Goal: Task Accomplishment & Management: Complete application form

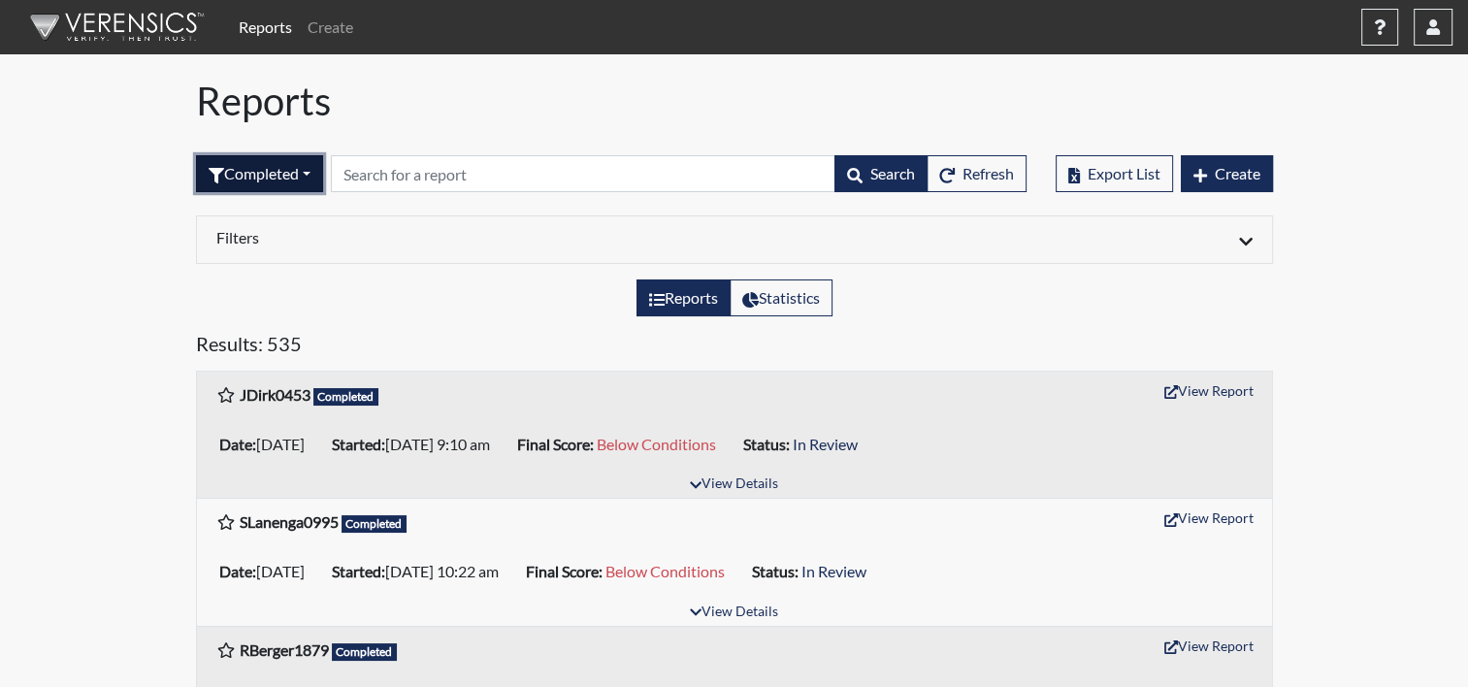
click at [250, 171] on button "Completed" at bounding box center [259, 173] width 127 height 37
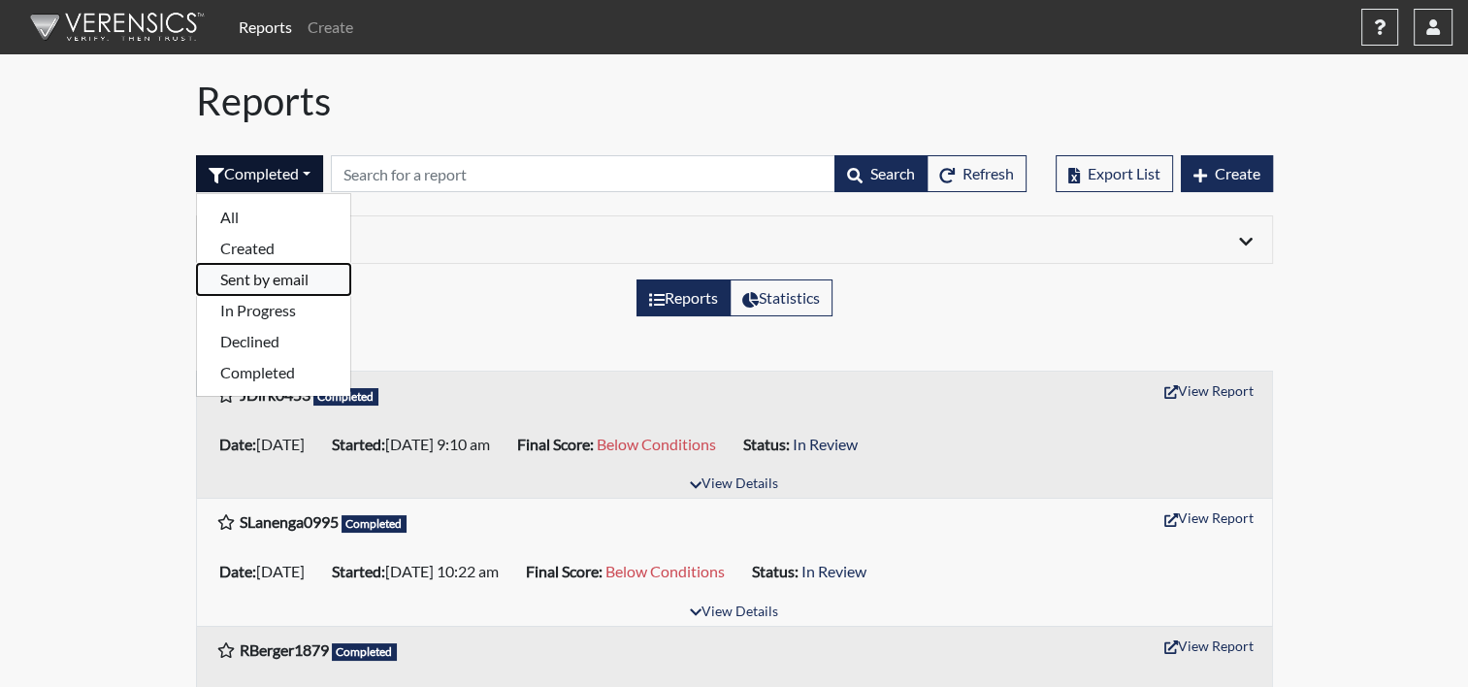
click at [237, 277] on button "Sent by email" at bounding box center [273, 279] width 153 height 31
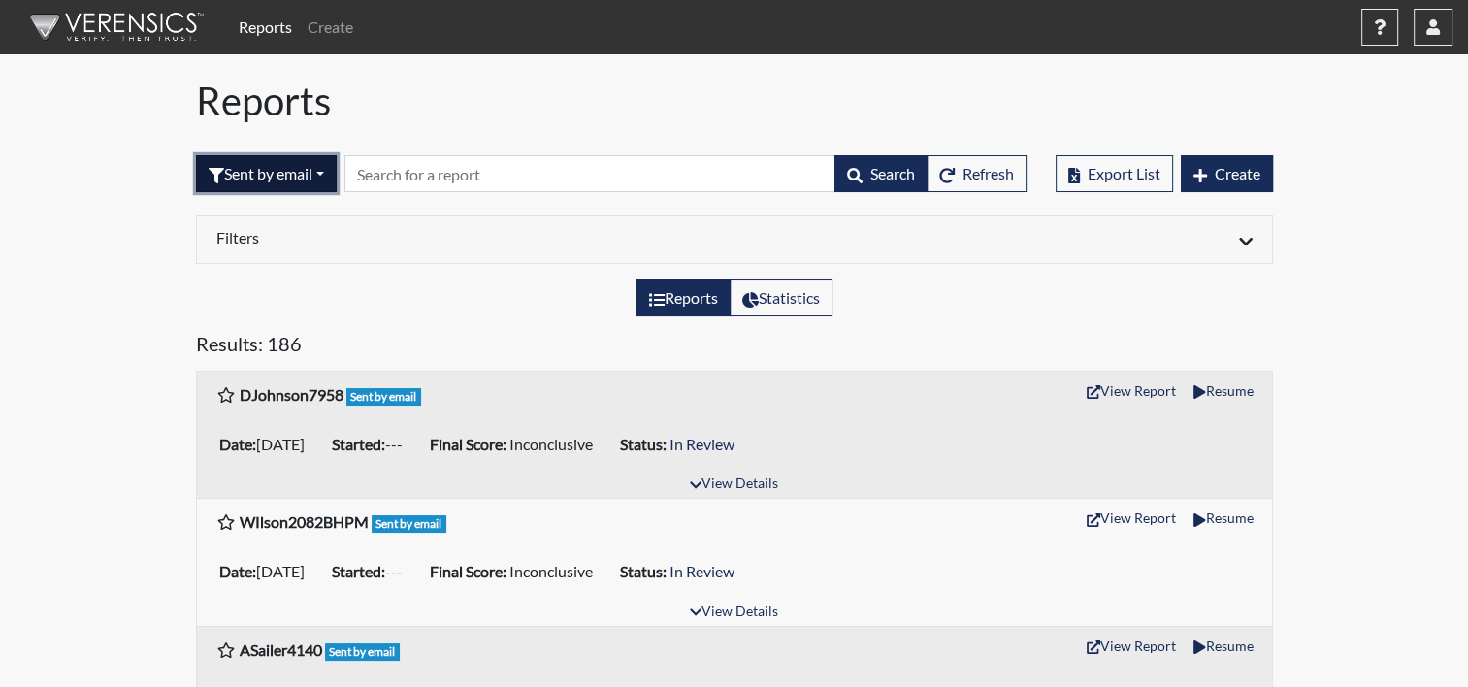
click at [250, 178] on button "Sent by email" at bounding box center [266, 173] width 141 height 37
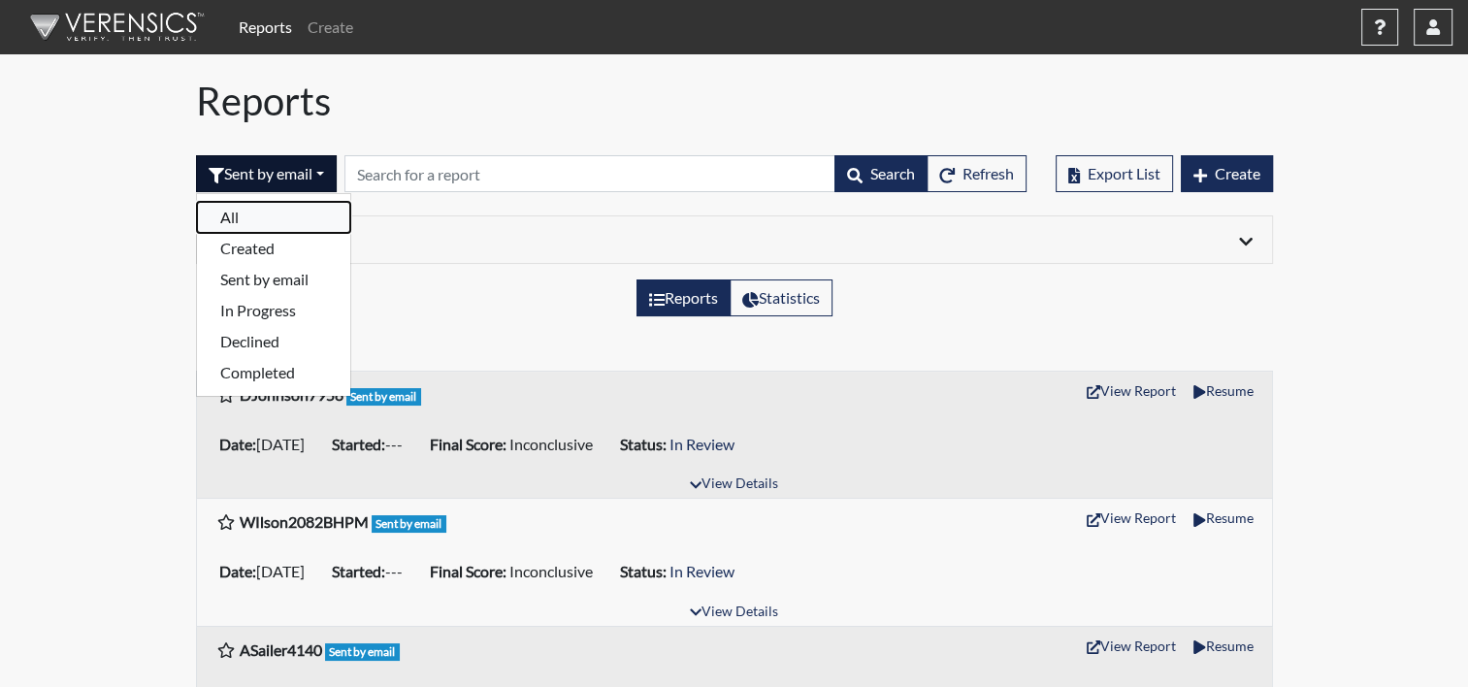
click at [246, 210] on button "All" at bounding box center [273, 217] width 153 height 31
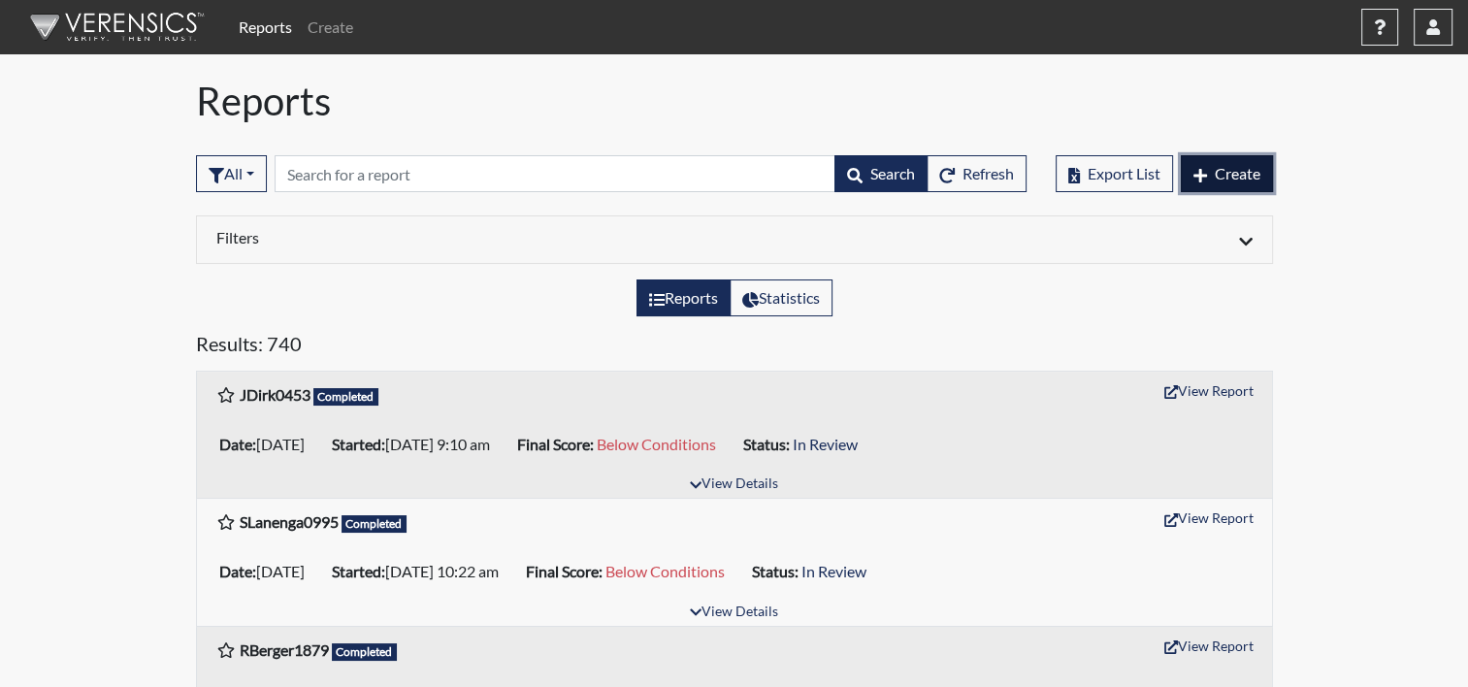
click at [1241, 167] on span "Create" at bounding box center [1238, 173] width 46 height 18
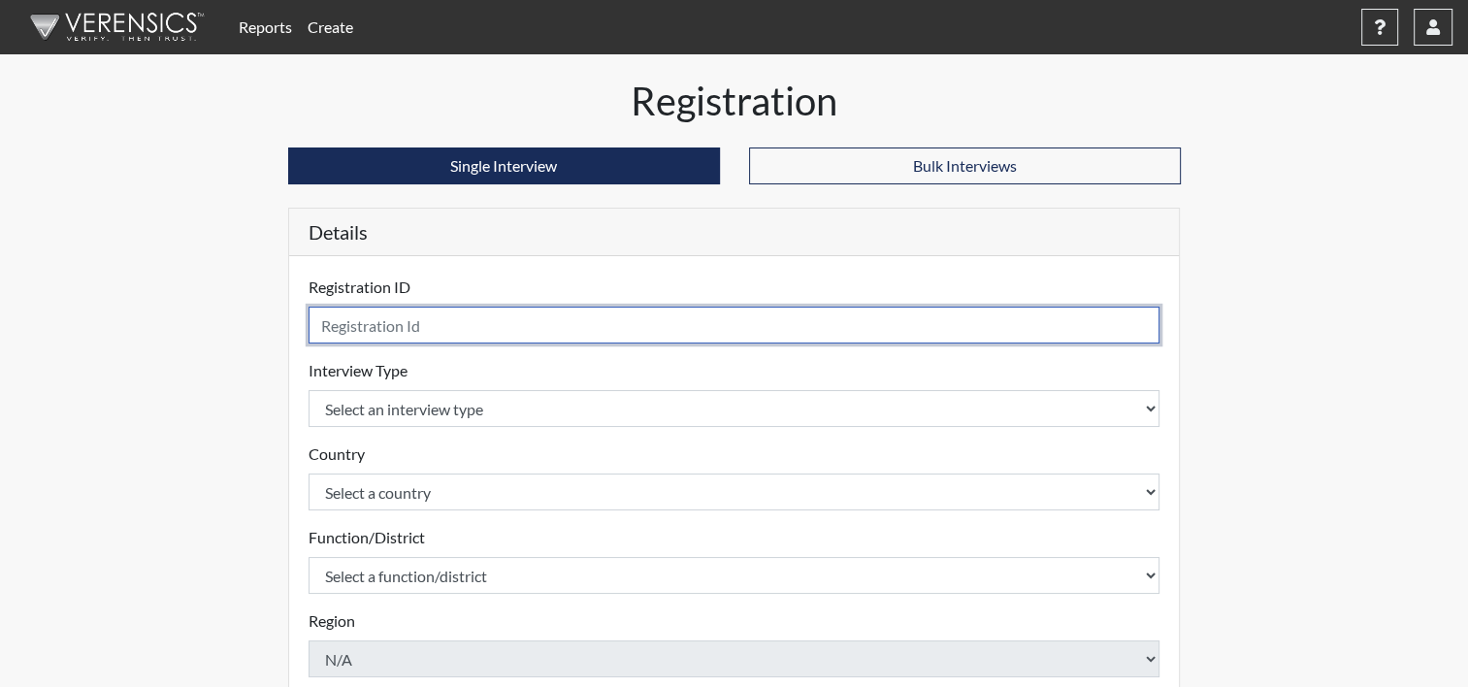
click at [428, 316] on input "text" at bounding box center [735, 325] width 852 height 37
type input "RAndersen9958"
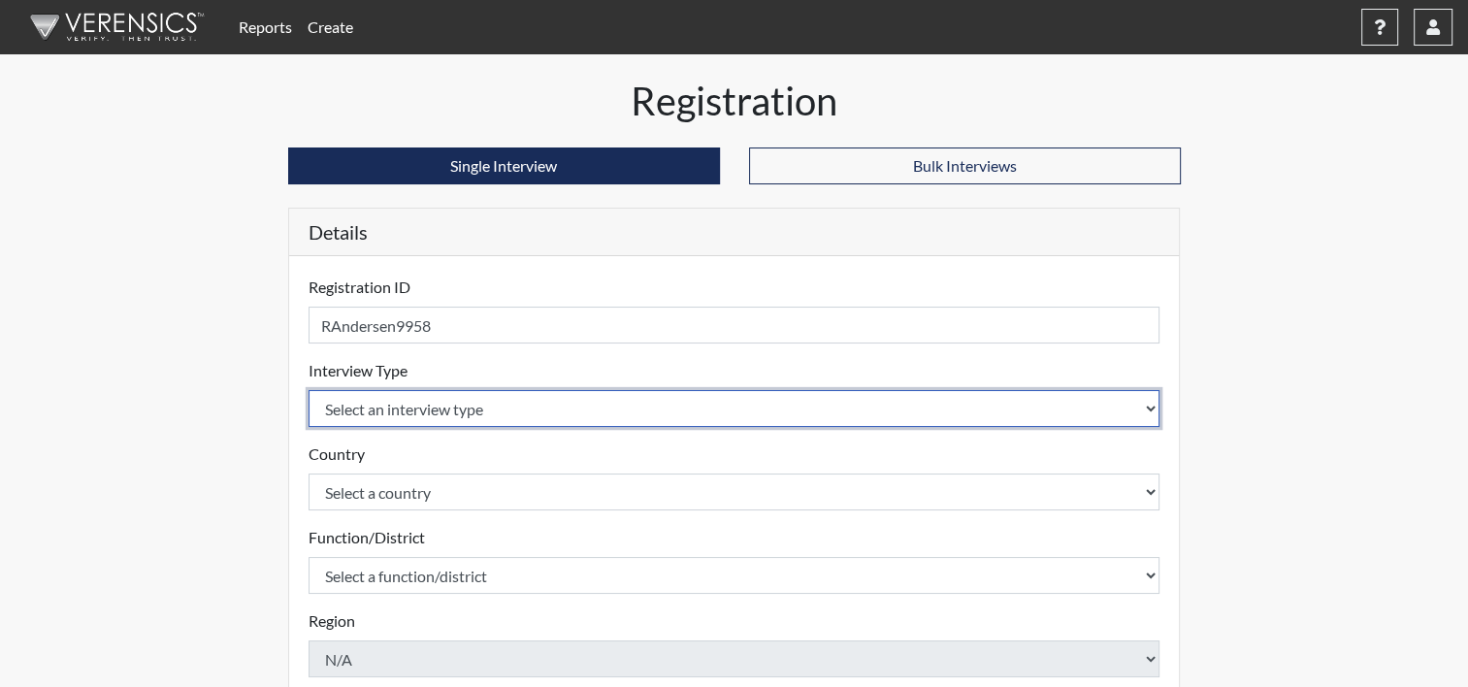
click at [446, 413] on select "Select an interview type Community Supervision Corrections Pre-Employment Pre-E…" at bounding box center [735, 408] width 852 height 37
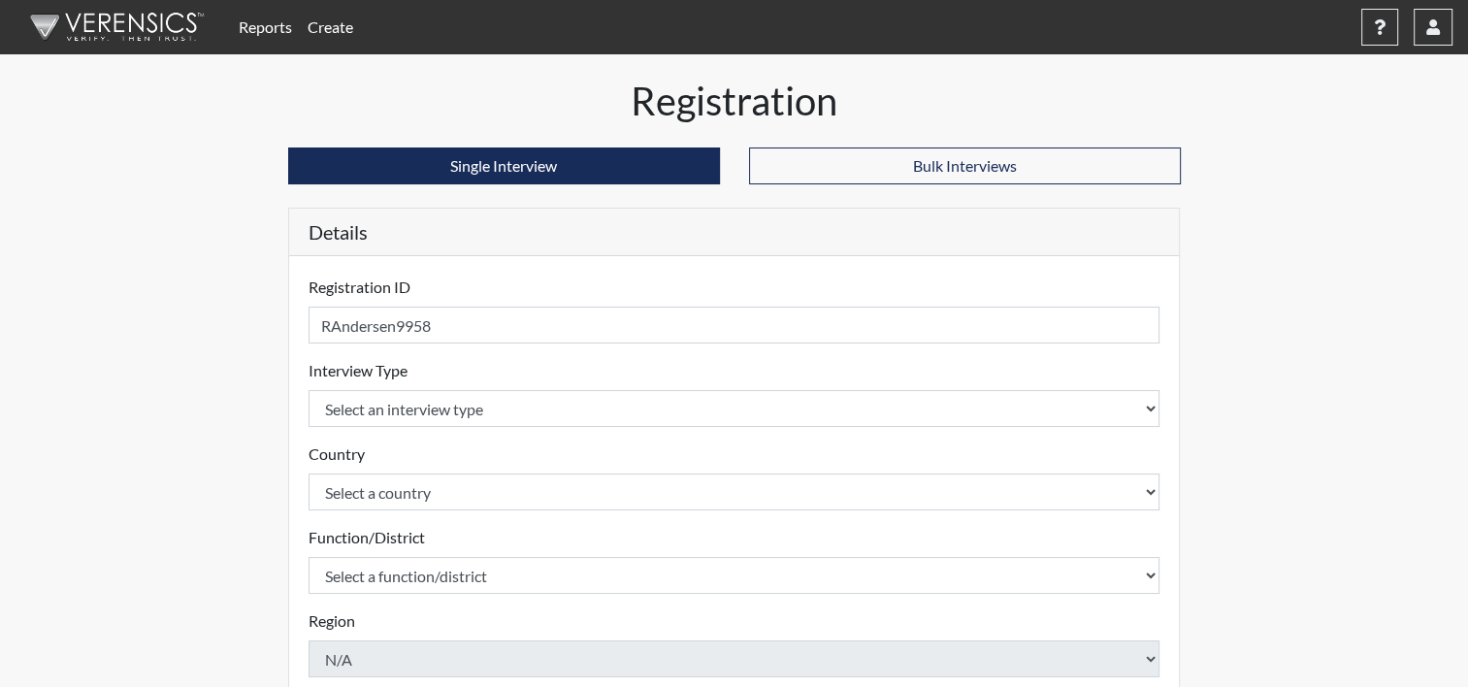
click at [532, 387] on div "Interview Type Select an interview type Community Supervision Corrections Pre-E…" at bounding box center [735, 393] width 852 height 68
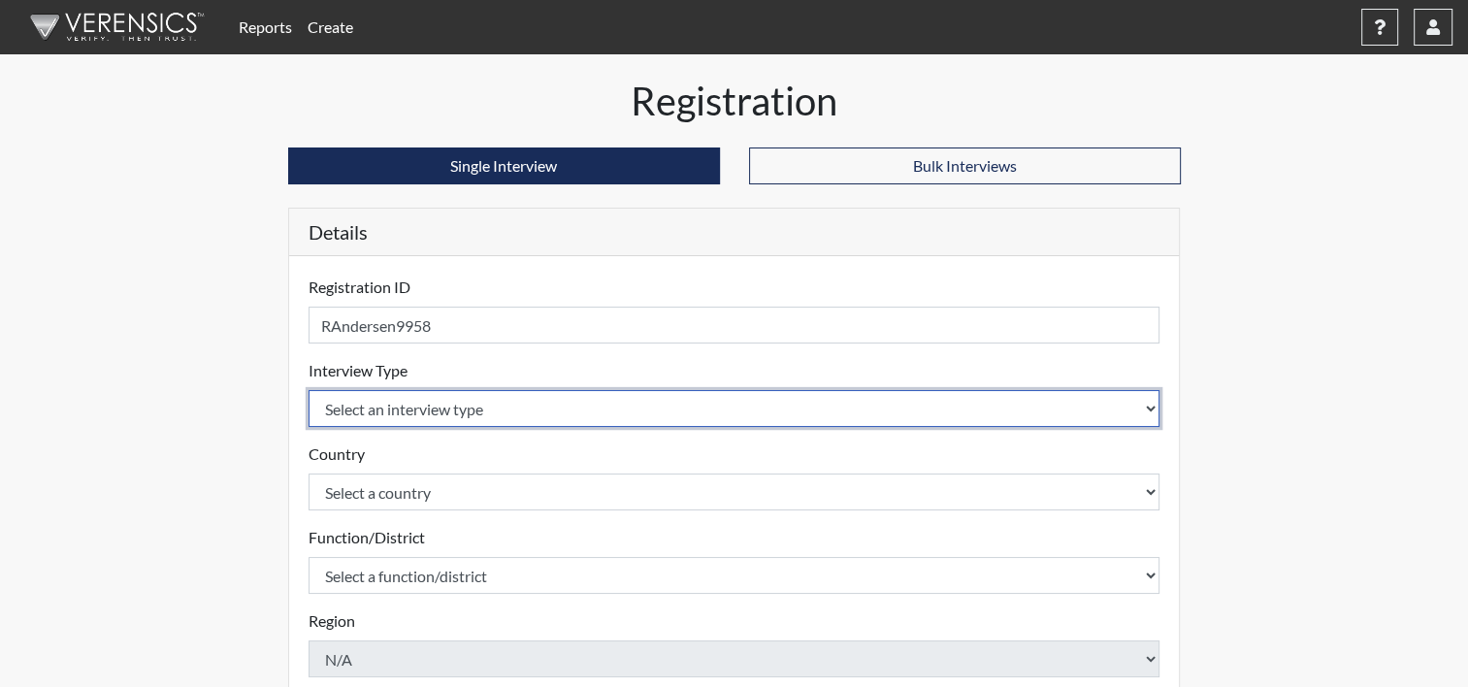
click at [527, 394] on select "Select an interview type Community Supervision Corrections Pre-Employment Pre-E…" at bounding box center [735, 408] width 852 height 37
select select "ff733e93-e1bf-11ea-9c9f-0eff0cf7eb8f"
click at [309, 390] on select "Select an interview type Community Supervision Corrections Pre-Employment Pre-E…" at bounding box center [735, 408] width 852 height 37
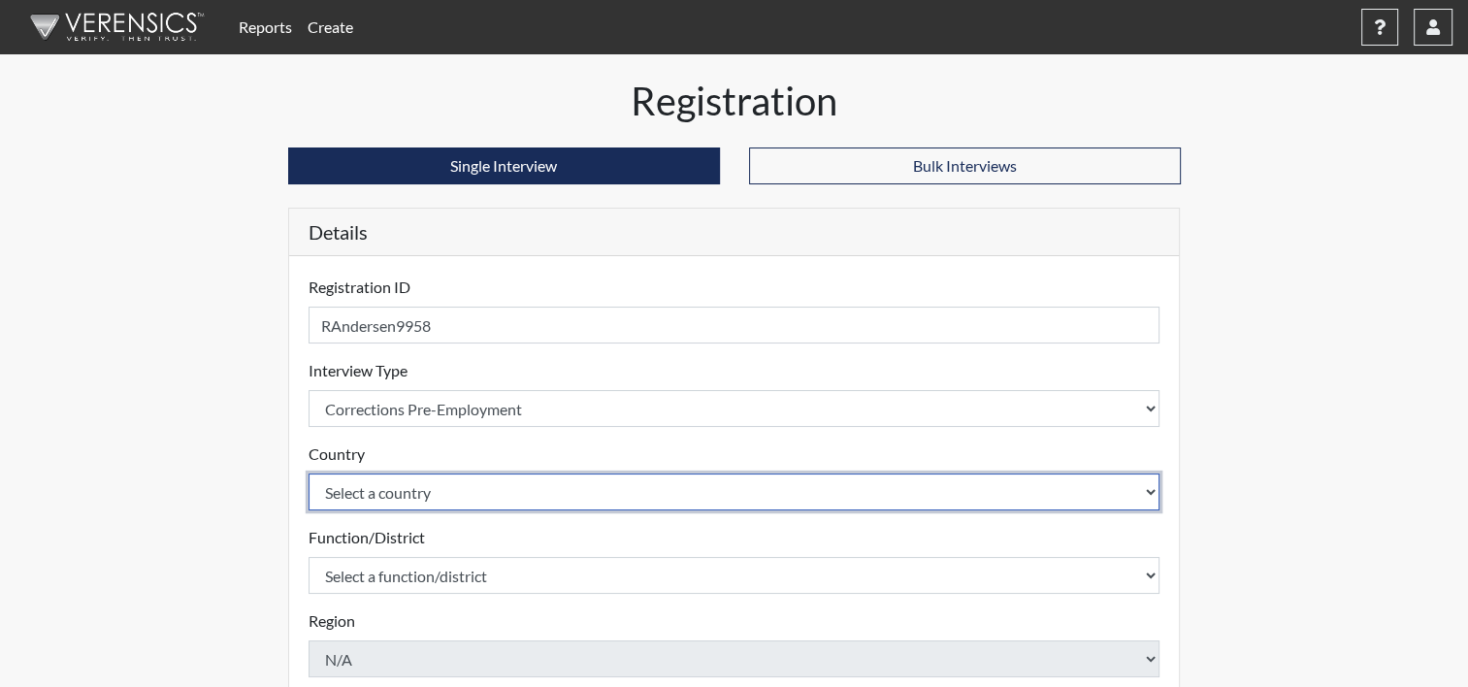
click at [487, 490] on select "Select a country [GEOGRAPHIC_DATA] [GEOGRAPHIC_DATA]" at bounding box center [735, 492] width 852 height 37
select select "united-states-of-[GEOGRAPHIC_DATA]"
click at [309, 474] on select "Select a country [GEOGRAPHIC_DATA] [GEOGRAPHIC_DATA]" at bounding box center [735, 492] width 852 height 37
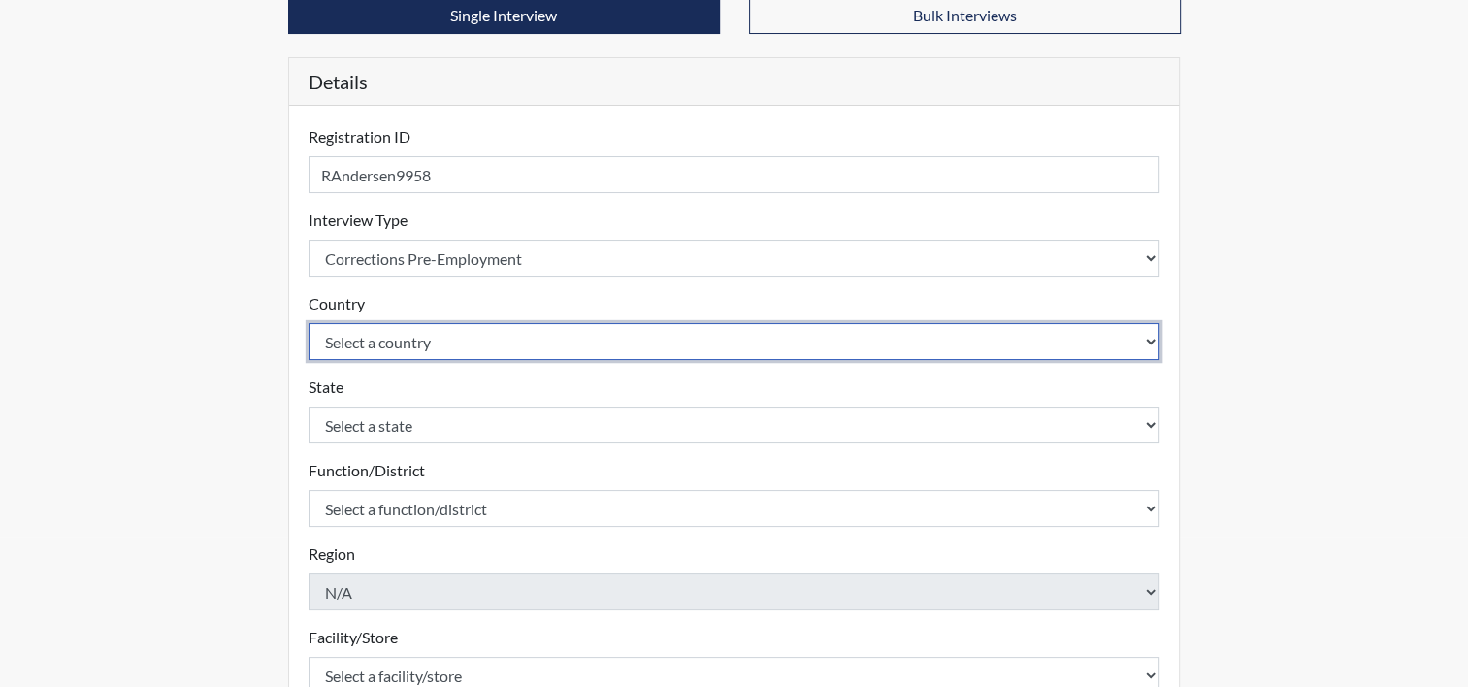
scroll to position [151, 0]
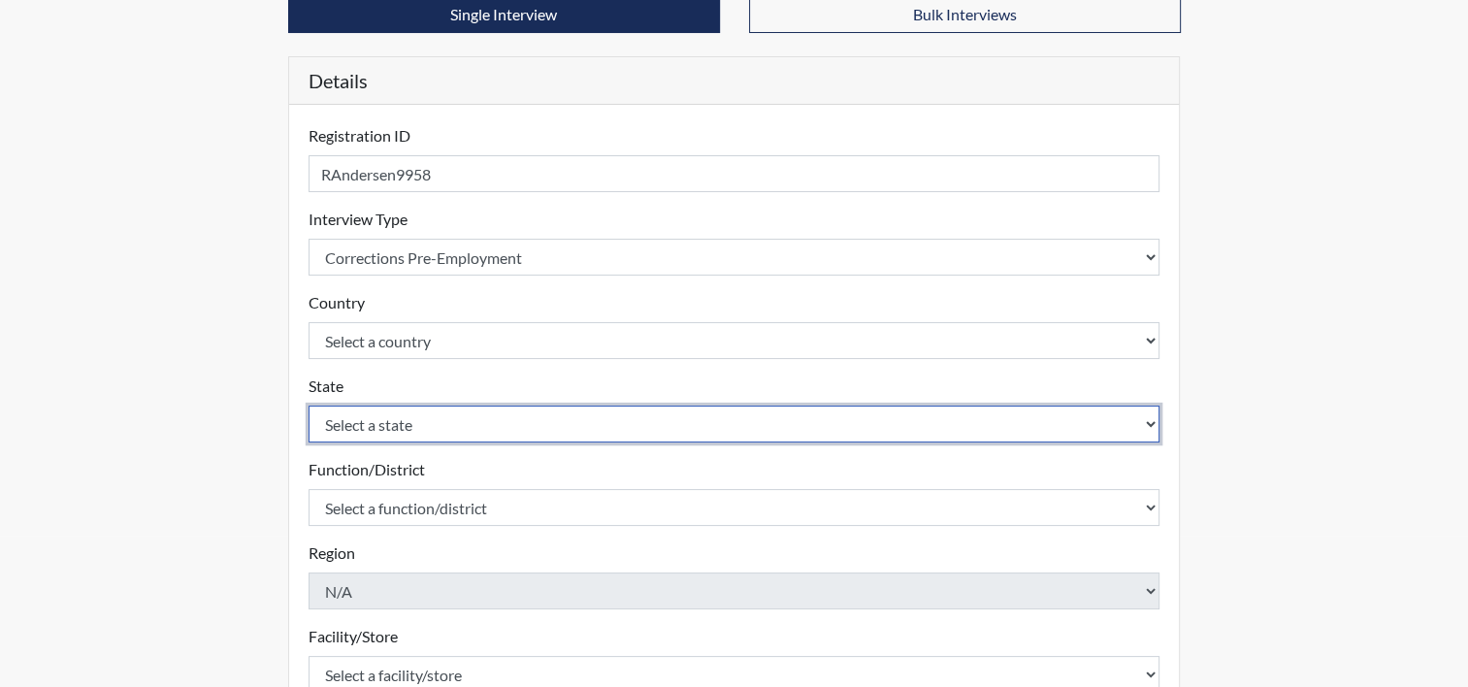
click at [497, 431] on select "Select a state [US_STATE] [US_STATE] [US_STATE] [US_STATE] [US_STATE] [US_STATE…" at bounding box center [735, 424] width 852 height 37
select select "ND"
click at [309, 406] on select "Select a state [US_STATE] [US_STATE] [US_STATE] [US_STATE] [US_STATE] [US_STATE…" at bounding box center [735, 424] width 852 height 37
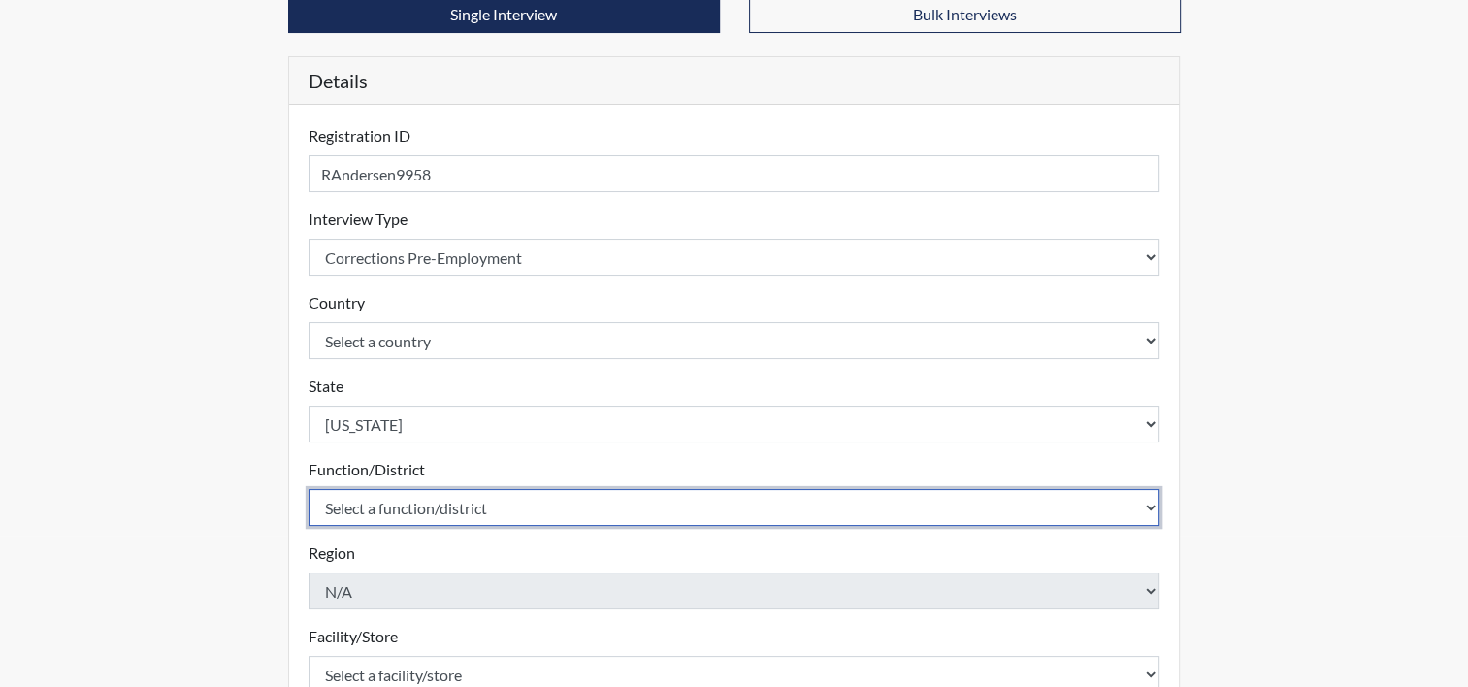
click at [434, 500] on select "Select a function/district Central Office/530 DJS Community/224 HRCC/516 YCC/223" at bounding box center [735, 507] width 852 height 37
select select "1e5b4d91-18c1-44f8-b08b-0a92f3668bee"
click at [309, 489] on select "Select a function/district Central Office/530 DJS Community/224 HRCC/516 YCC/223" at bounding box center [735, 507] width 852 height 37
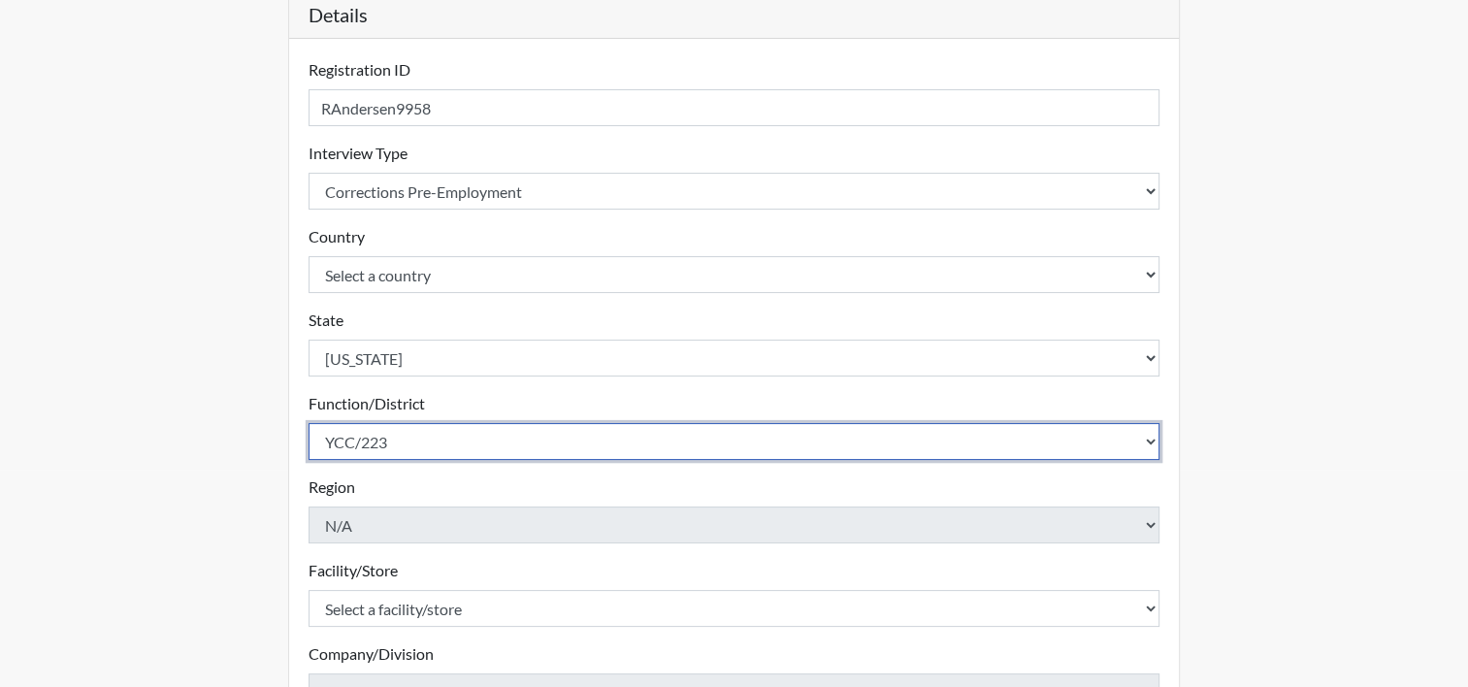
scroll to position [228, 0]
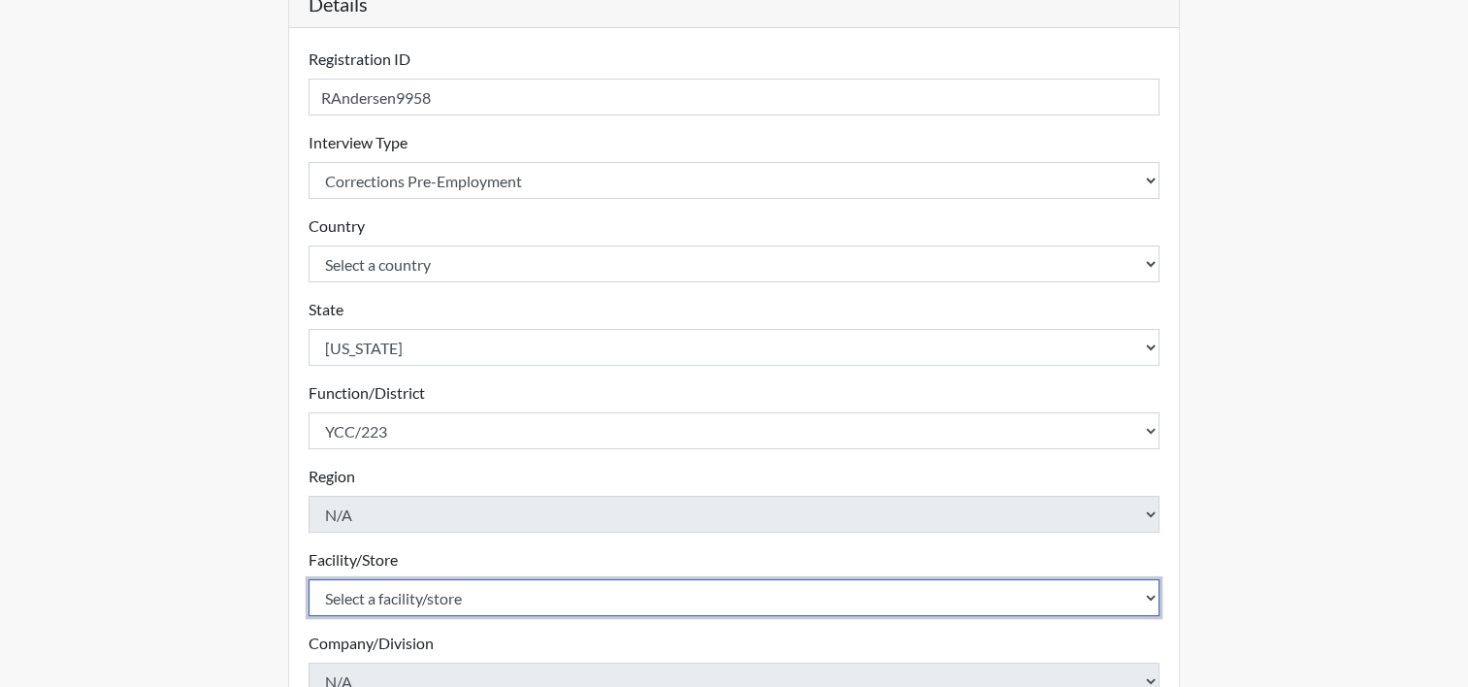
click at [413, 605] on select "Select a facility/store [GEOGRAPHIC_DATA]" at bounding box center [735, 597] width 852 height 37
select select "b5d71108-2398-4d3d-9aa2-ff85b6e68adc"
click at [309, 579] on select "Select a facility/store [GEOGRAPHIC_DATA]" at bounding box center [735, 597] width 852 height 37
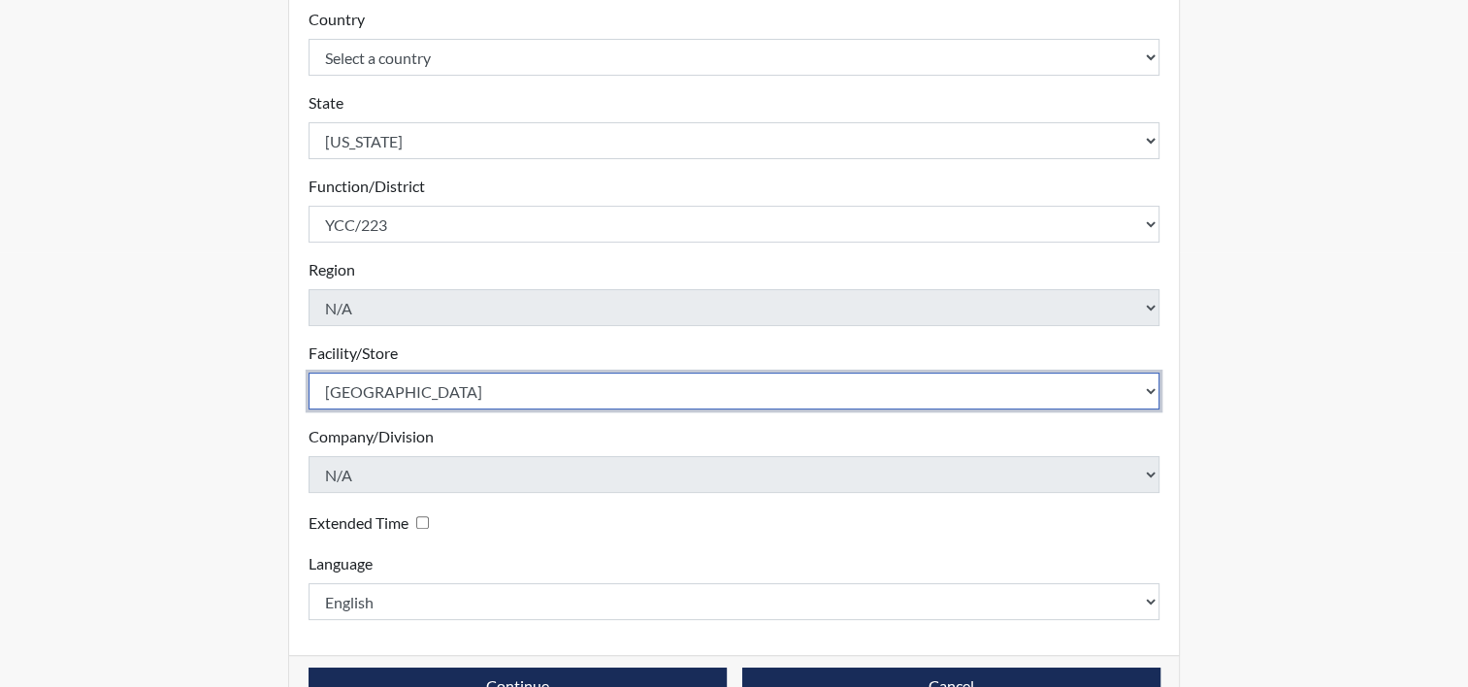
scroll to position [445, 0]
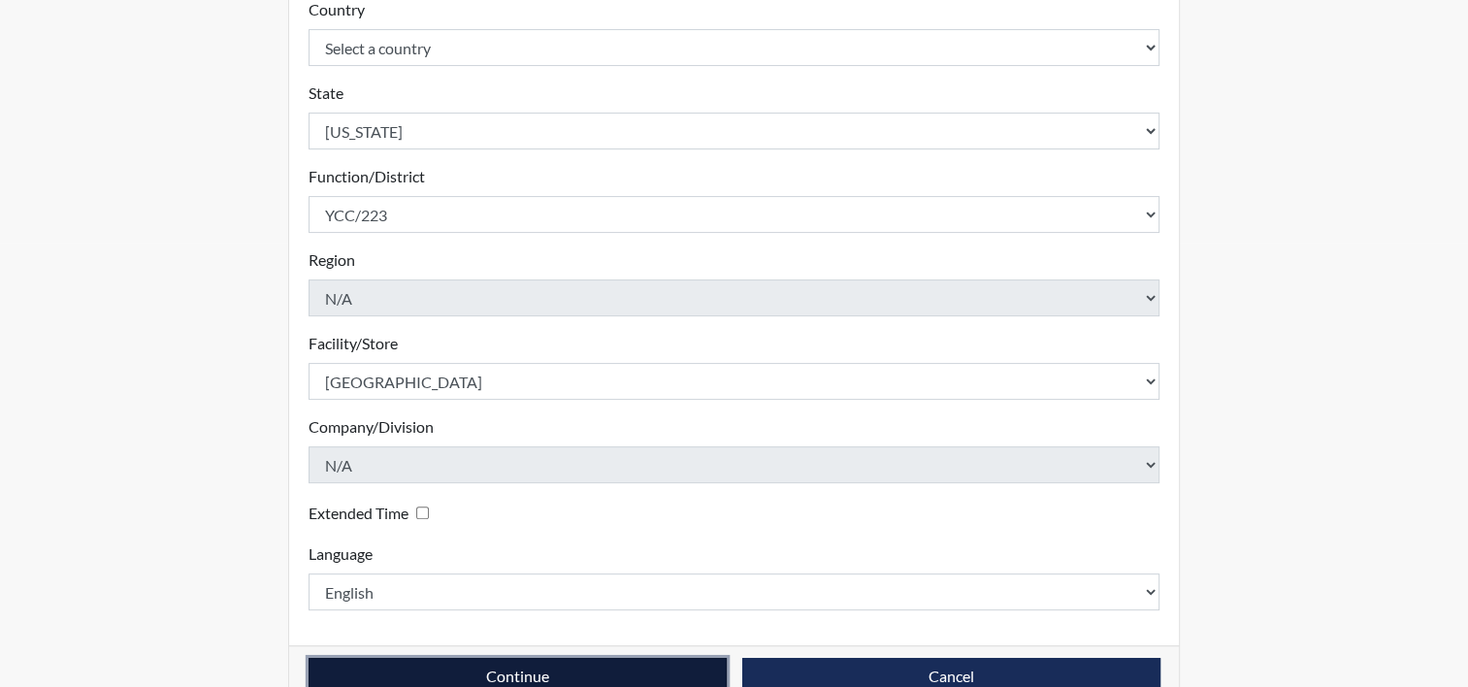
click at [419, 664] on button "Continue" at bounding box center [518, 676] width 418 height 37
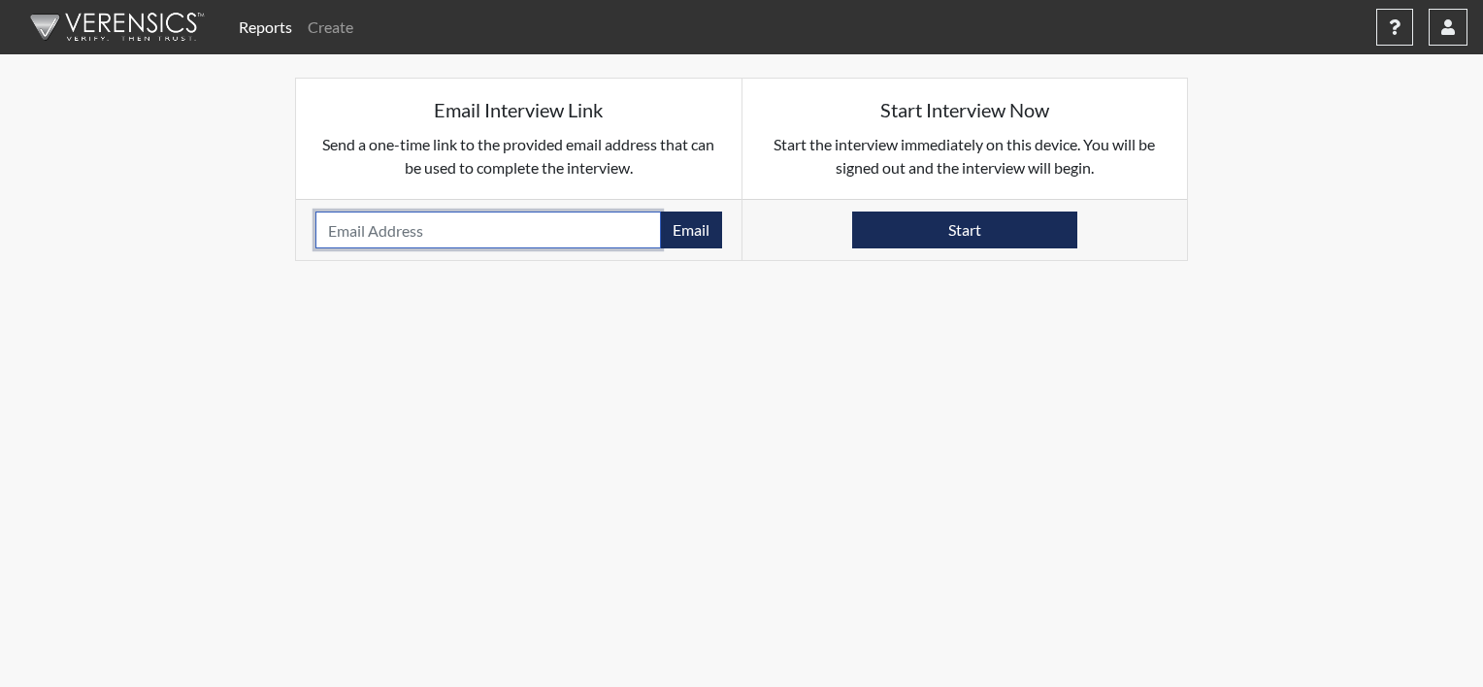
click at [493, 233] on input "email" at bounding box center [488, 230] width 346 height 37
type input "[EMAIL_ADDRESS][DOMAIN_NAME]"
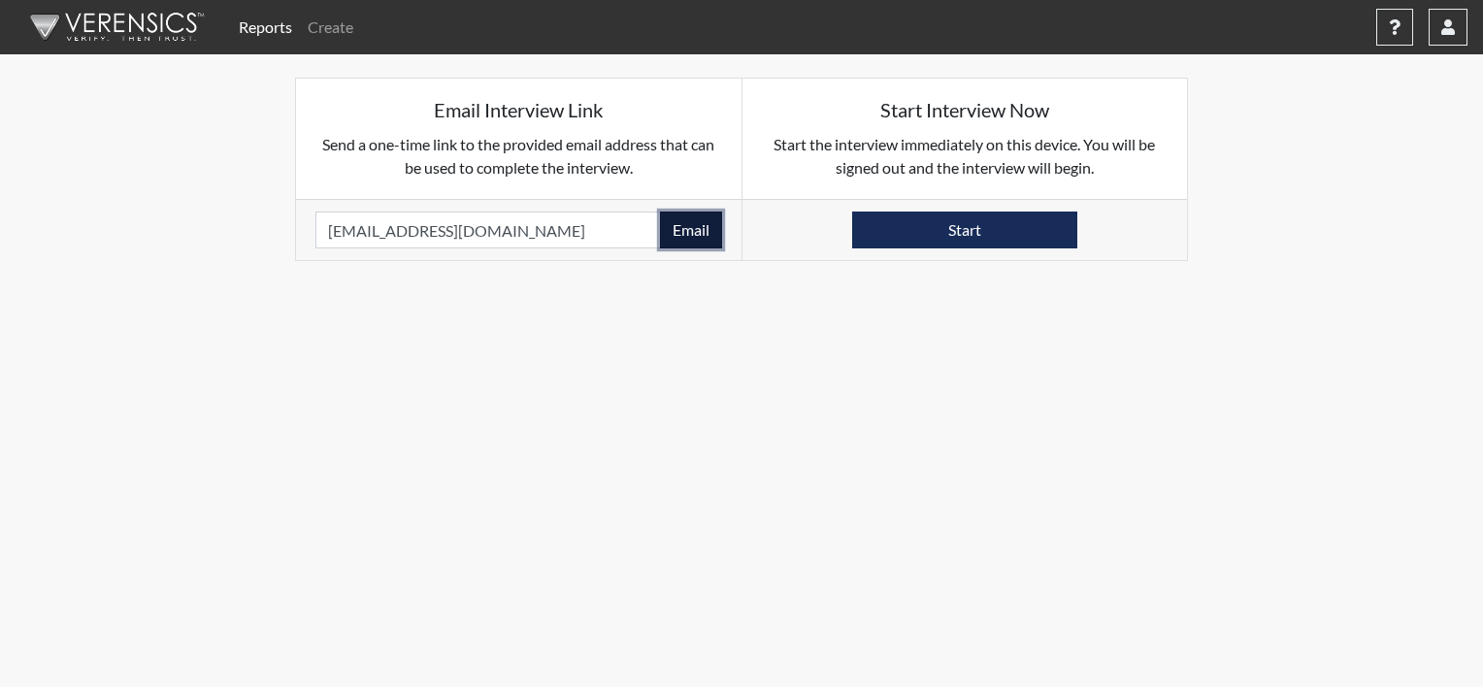
click at [672, 229] on button "Email" at bounding box center [691, 230] width 62 height 37
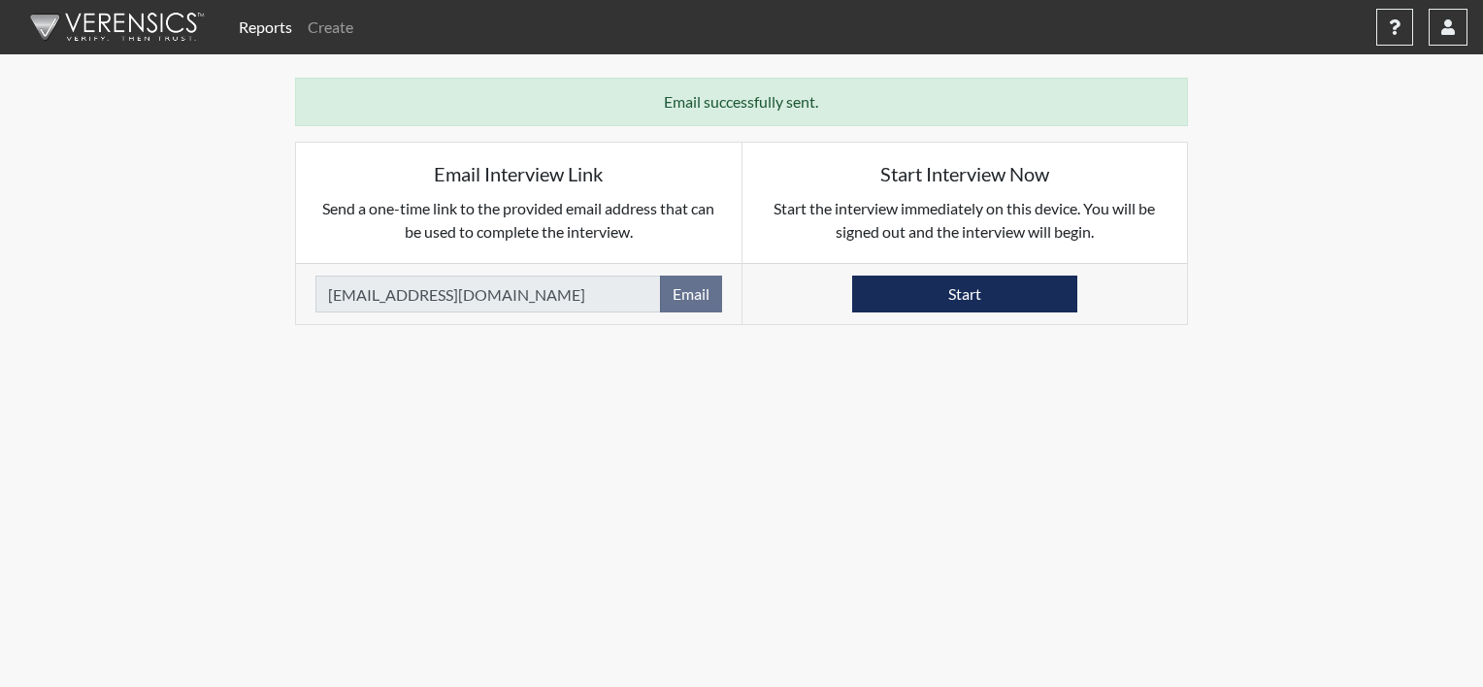
click at [141, 35] on img at bounding box center [113, 27] width 223 height 58
